Goal: Task Accomplishment & Management: Use online tool/utility

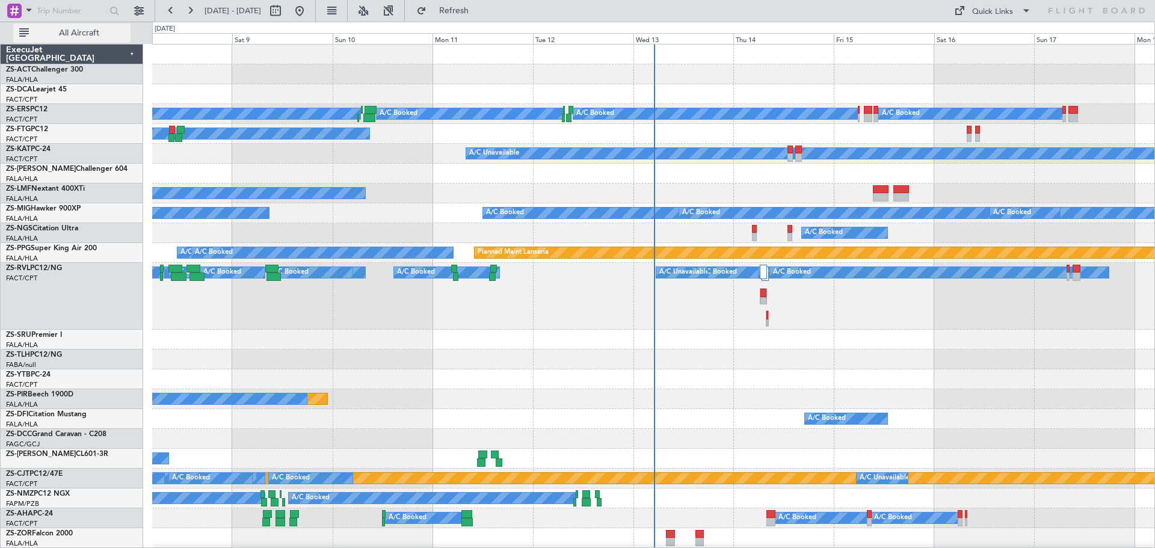
click at [93, 32] on span "All Aircraft" at bounding box center [79, 33] width 96 height 8
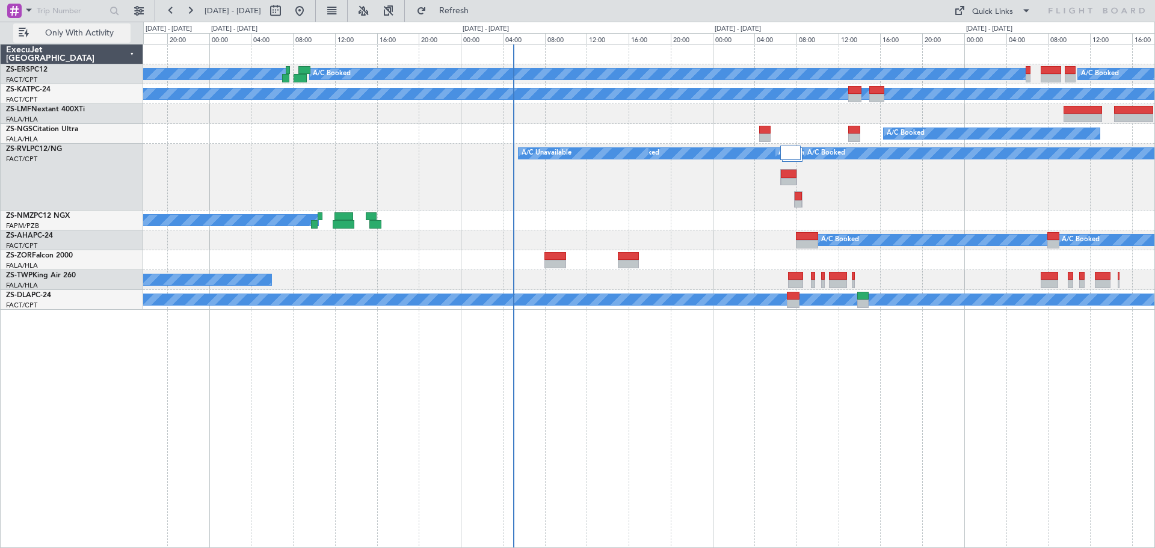
click at [95, 37] on span "Only With Activity" at bounding box center [79, 33] width 96 height 8
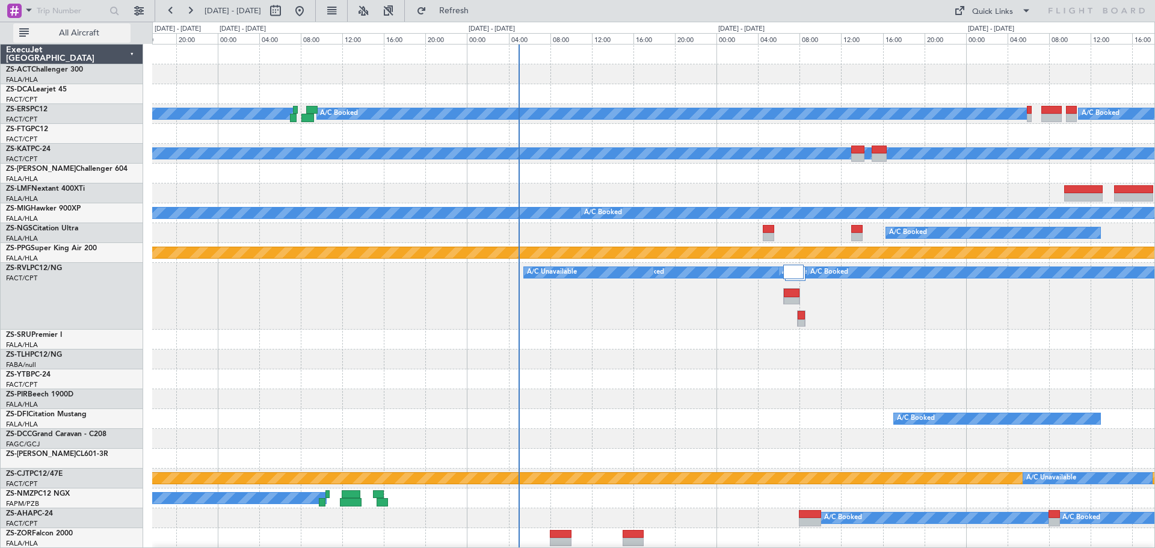
click at [95, 37] on span "All Aircraft" at bounding box center [79, 33] width 96 height 8
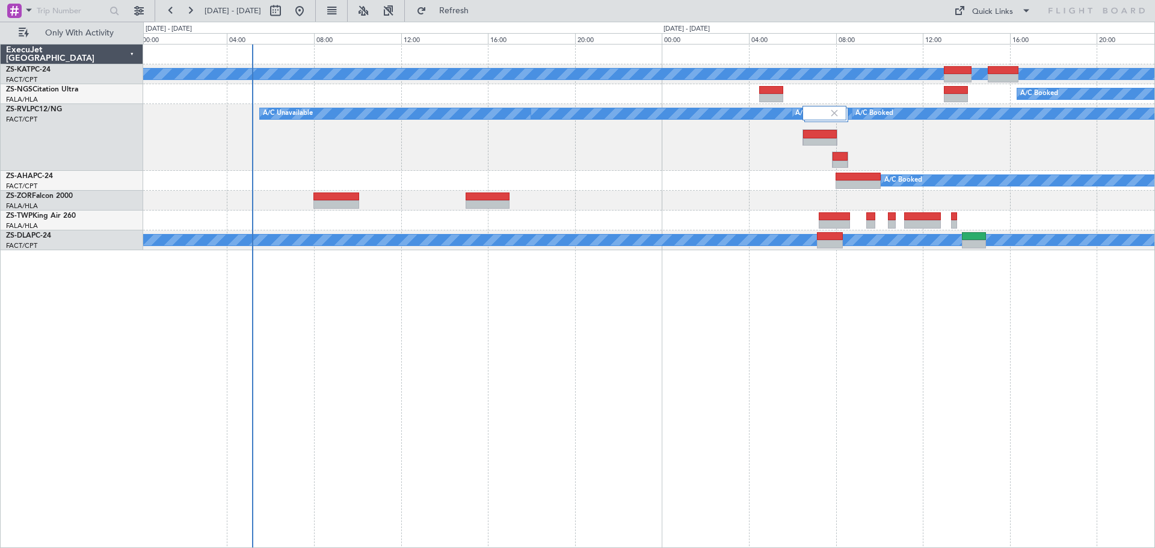
click at [792, 369] on div "A/C Unavailable A/C Booked A/C Booked A/C Booked A/C Booked A/C Booked A/C Book…" at bounding box center [649, 296] width 1012 height 504
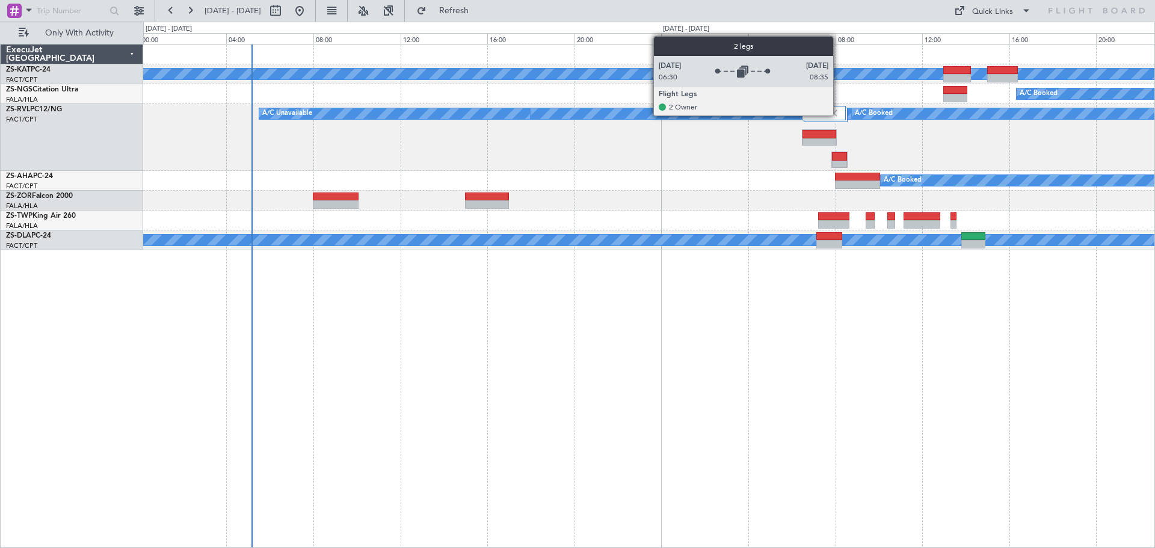
click at [838, 115] on img at bounding box center [834, 113] width 11 height 11
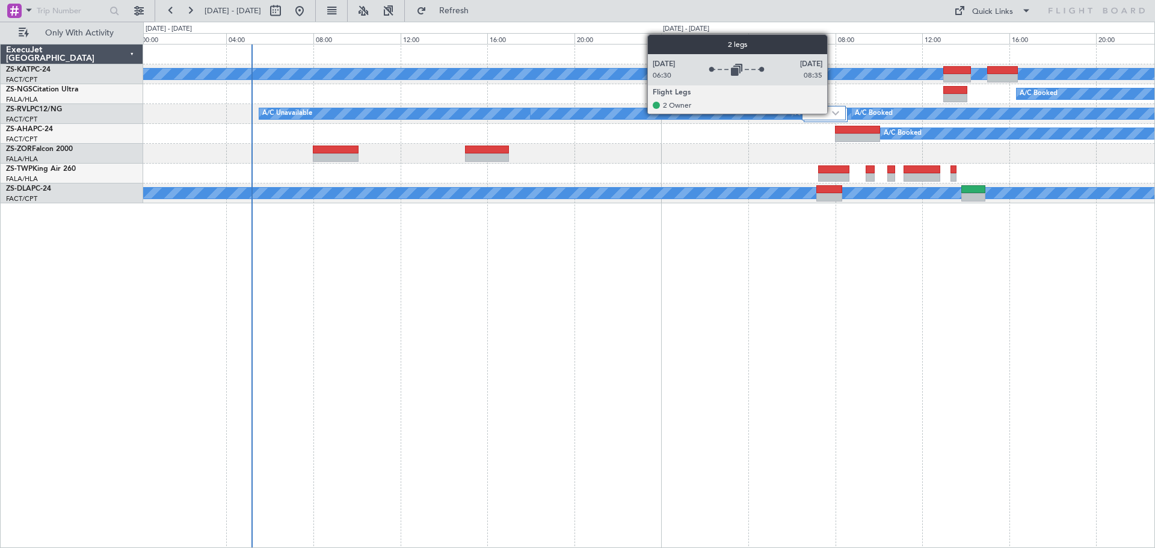
click at [834, 113] on img at bounding box center [835, 113] width 7 height 5
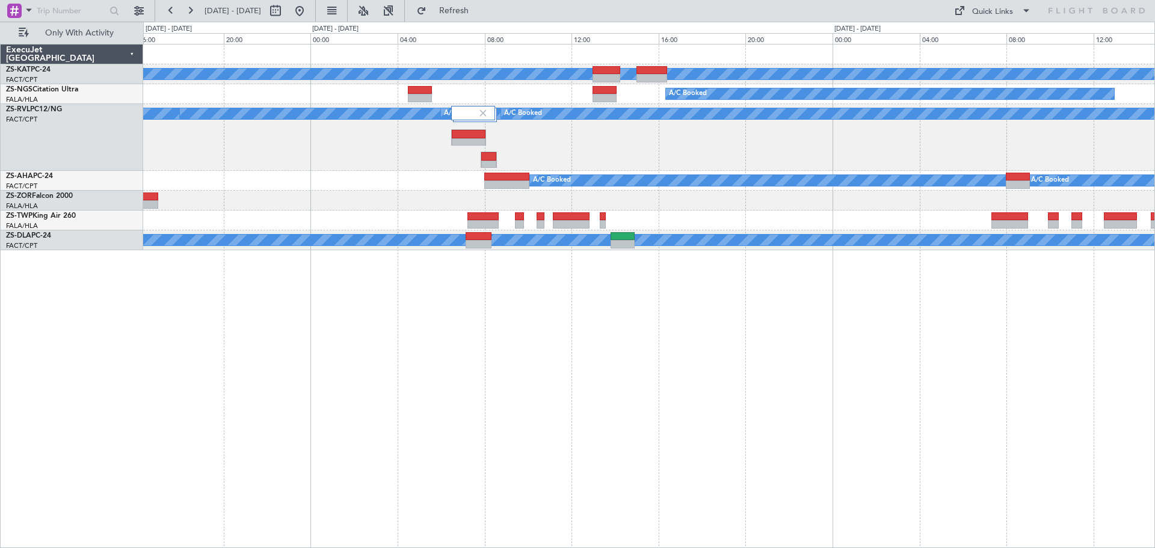
click at [589, 398] on div "A/C Unavailable A/C Booked A/C Booked A/C Booked A/C Booked A/C Booked A/C Book…" at bounding box center [649, 296] width 1012 height 504
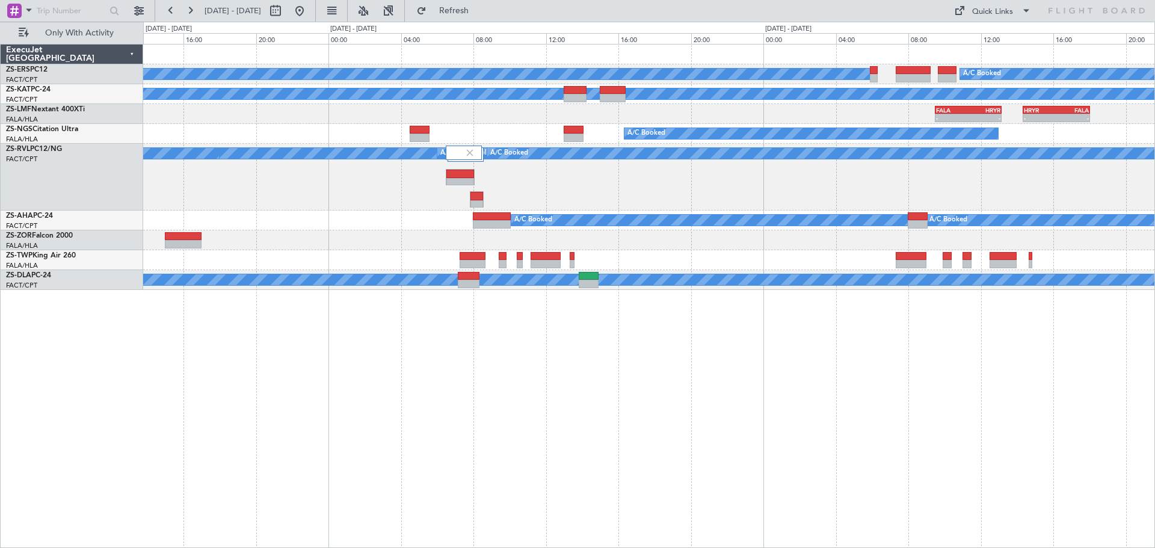
click at [758, 451] on div "A/C Booked A/C Booked A/C Unavailable - - FALA 09:30 Z HRYR 13:10 Z HRYR 14:20 …" at bounding box center [649, 296] width 1012 height 504
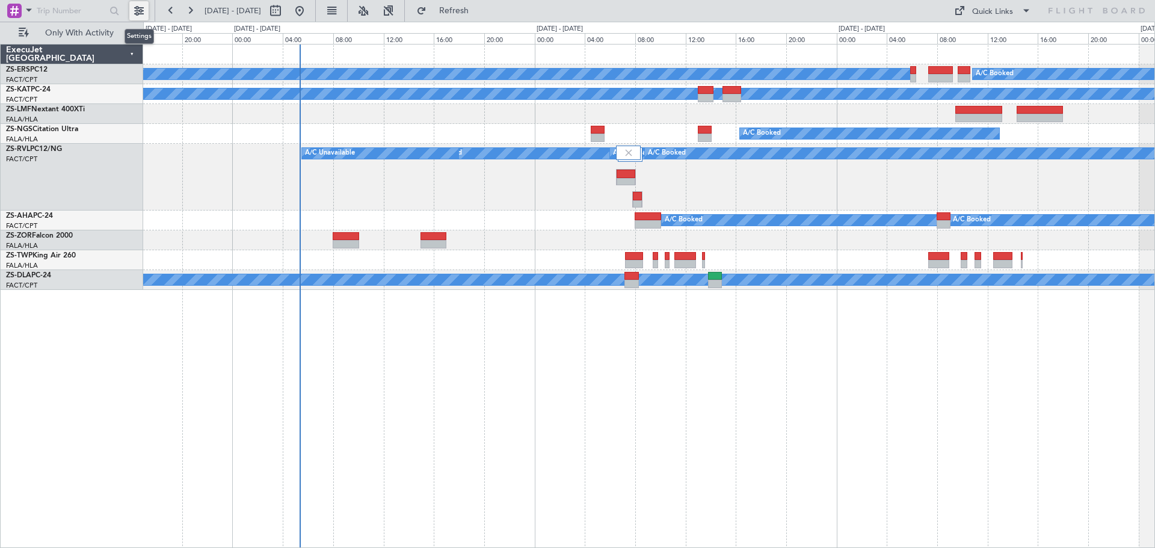
click at [142, 10] on button at bounding box center [138, 10] width 19 height 19
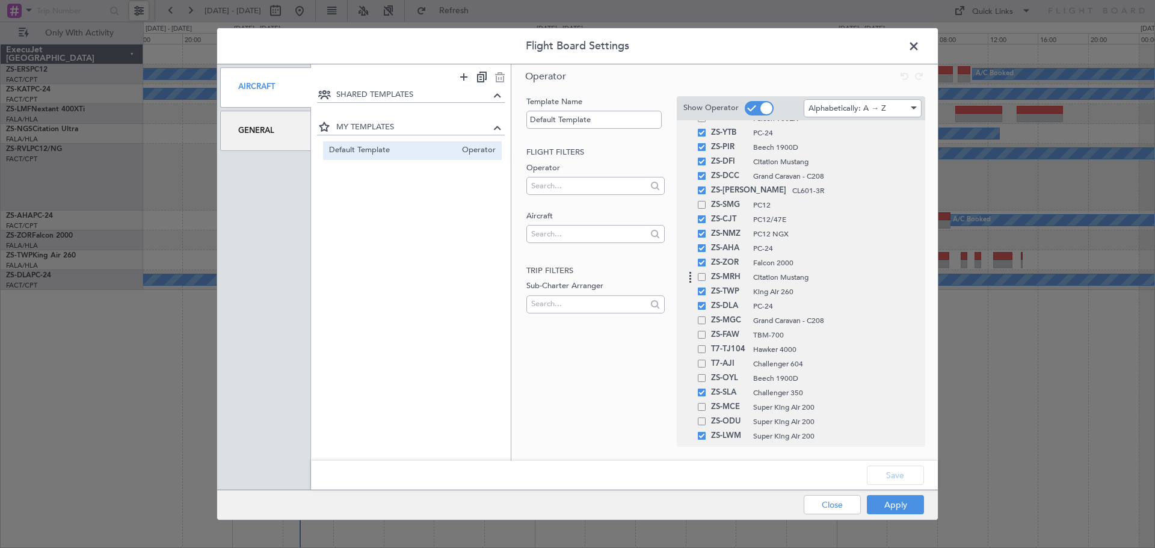
scroll to position [782, 0]
click at [701, 308] on span at bounding box center [702, 308] width 8 height 8
click at [706, 304] on input "checkbox" at bounding box center [706, 304] width 0 height 0
click at [892, 476] on button "Save" at bounding box center [895, 475] width 57 height 19
click at [887, 509] on button "Apply" at bounding box center [895, 504] width 57 height 19
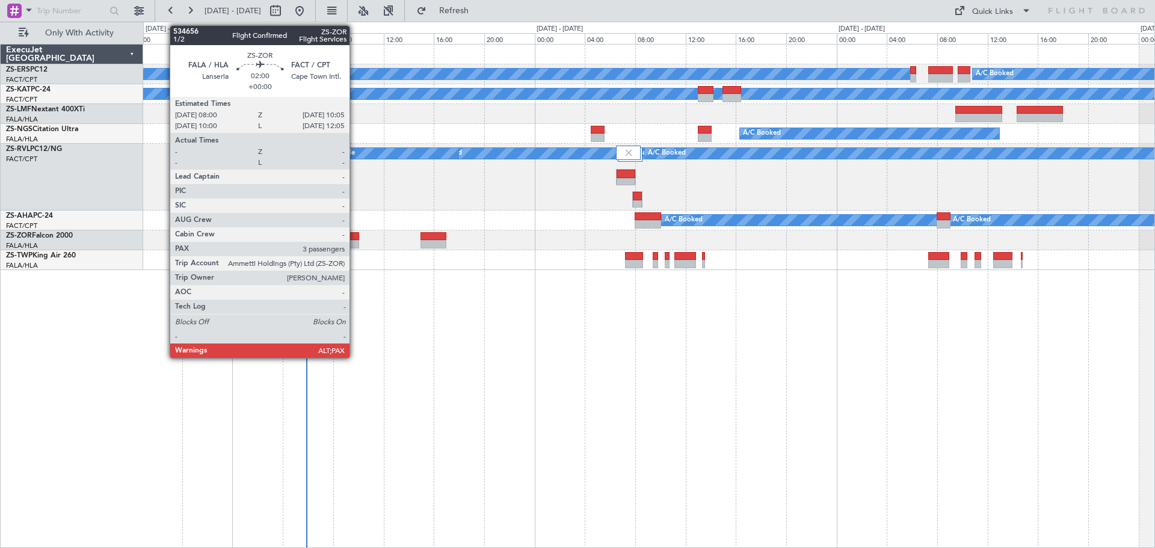
click at [355, 240] on div at bounding box center [346, 244] width 26 height 8
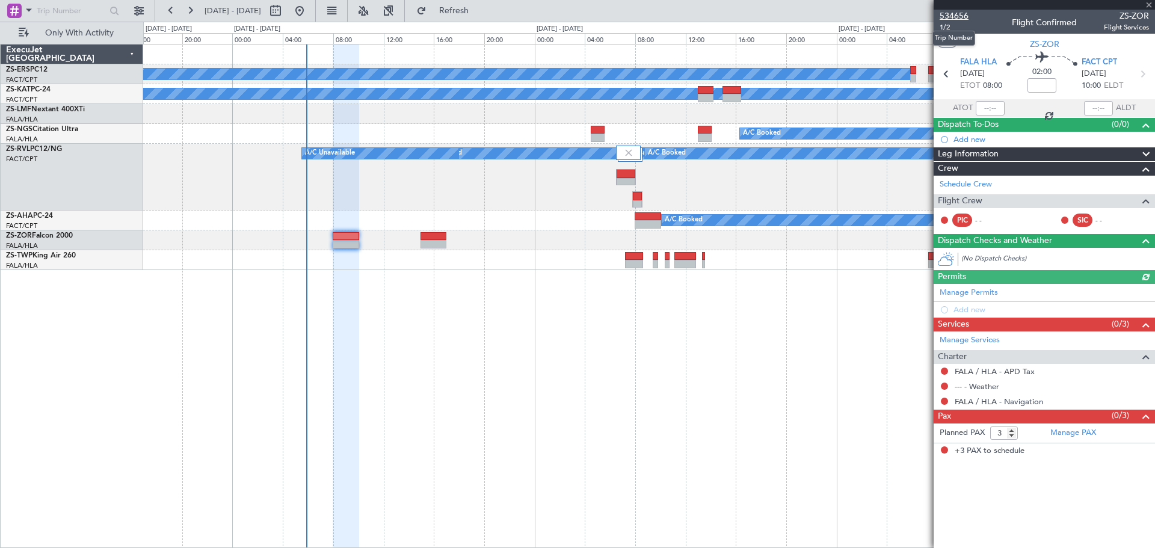
click at [955, 11] on span "534656" at bounding box center [954, 16] width 29 height 13
click at [1152, 4] on span at bounding box center [1149, 5] width 12 height 11
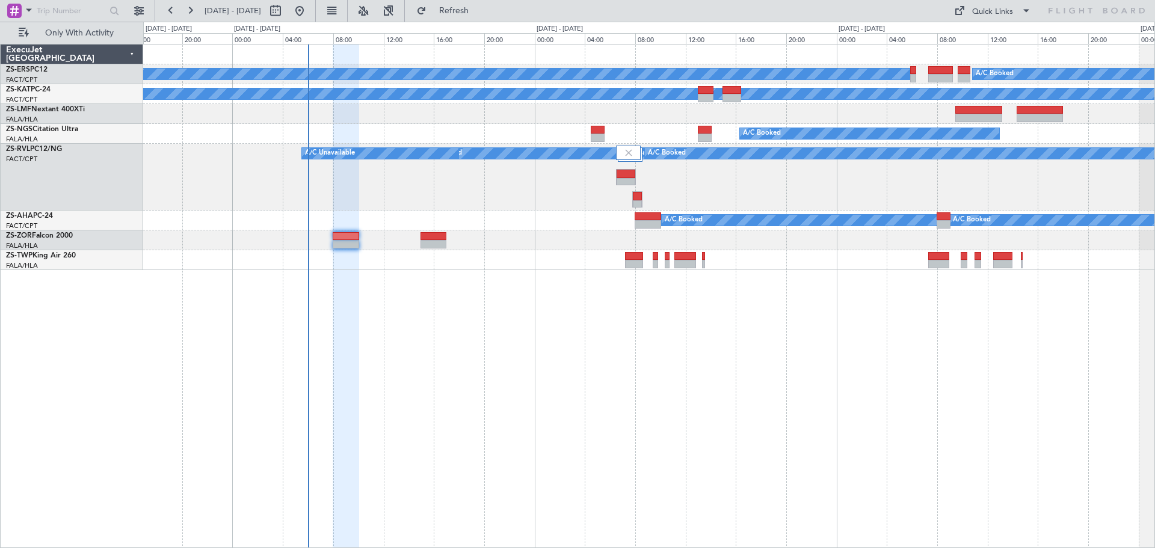
type input "0"
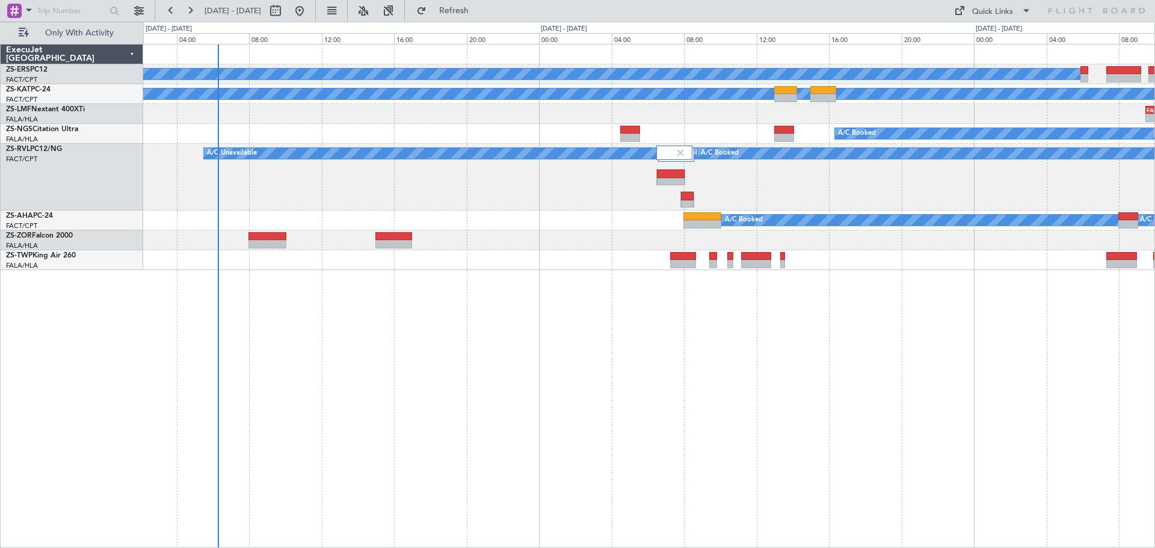
click at [564, 442] on div "A/C Booked A/C Booked A/C Unavailable - - FALA 09:30 Z HRYR 13:10 Z - - HRYR 14…" at bounding box center [649, 296] width 1012 height 504
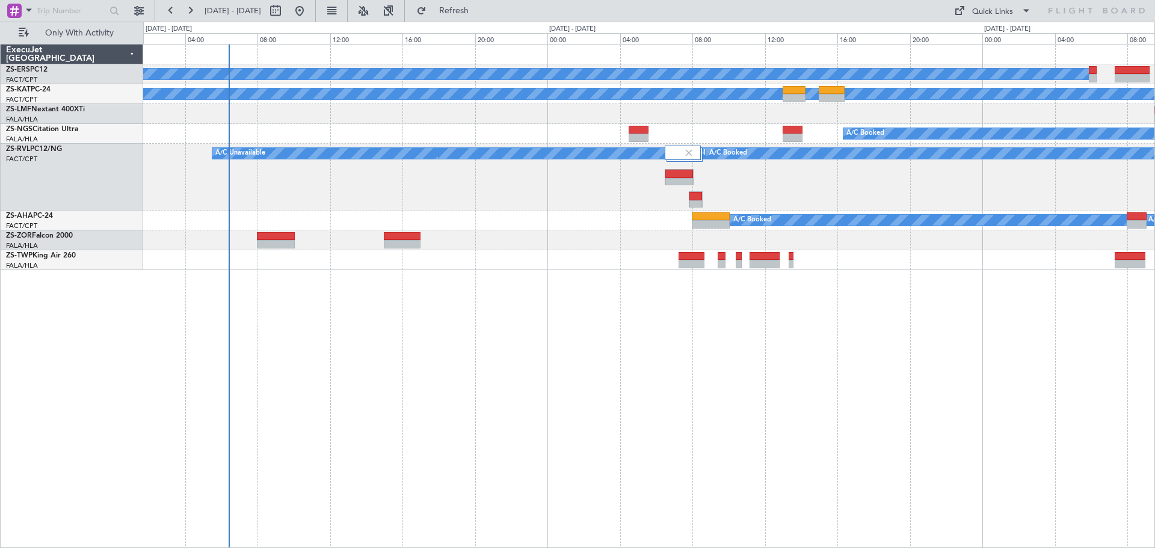
click at [339, 358] on div "A/C Booked A/C Booked A/C Unavailable FALA 09:30 Z HRYR 13:10 Z - - - - HRYR 14…" at bounding box center [649, 296] width 1012 height 504
click at [638, 387] on div "A/C Booked A/C Booked A/C Unavailable - - FALA 09:30 Z HRYR 13:10 Z - - HRYR 14…" at bounding box center [649, 296] width 1012 height 504
